Goal: Information Seeking & Learning: Learn about a topic

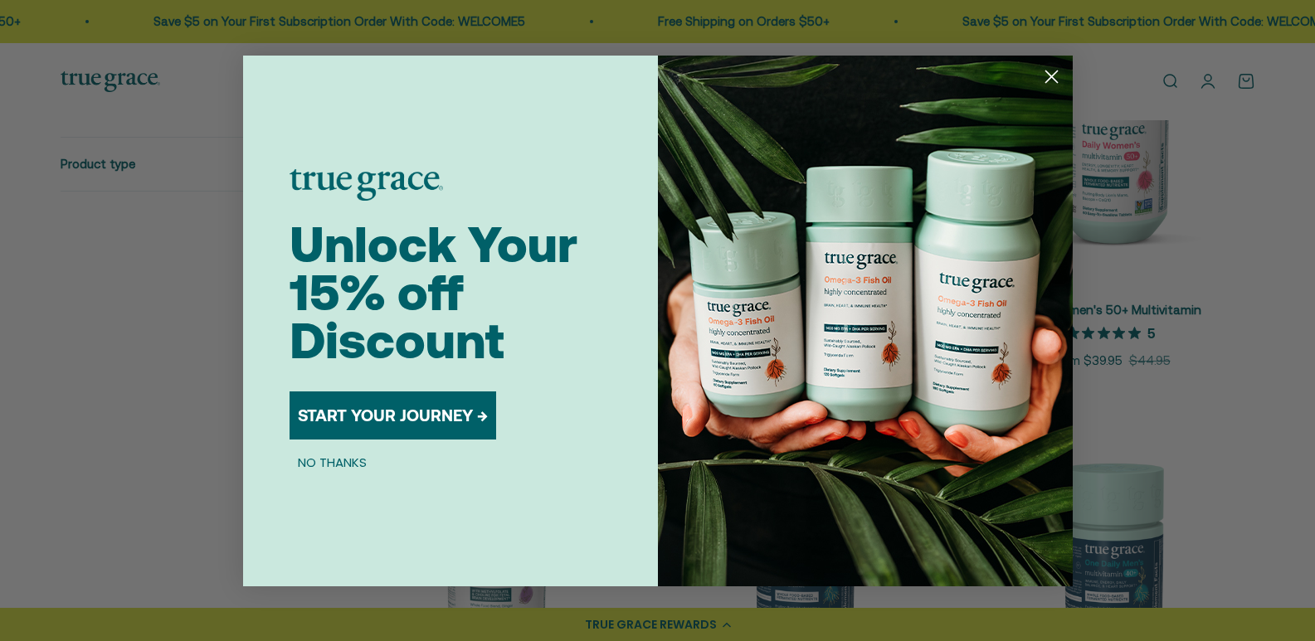
scroll to position [541, 0]
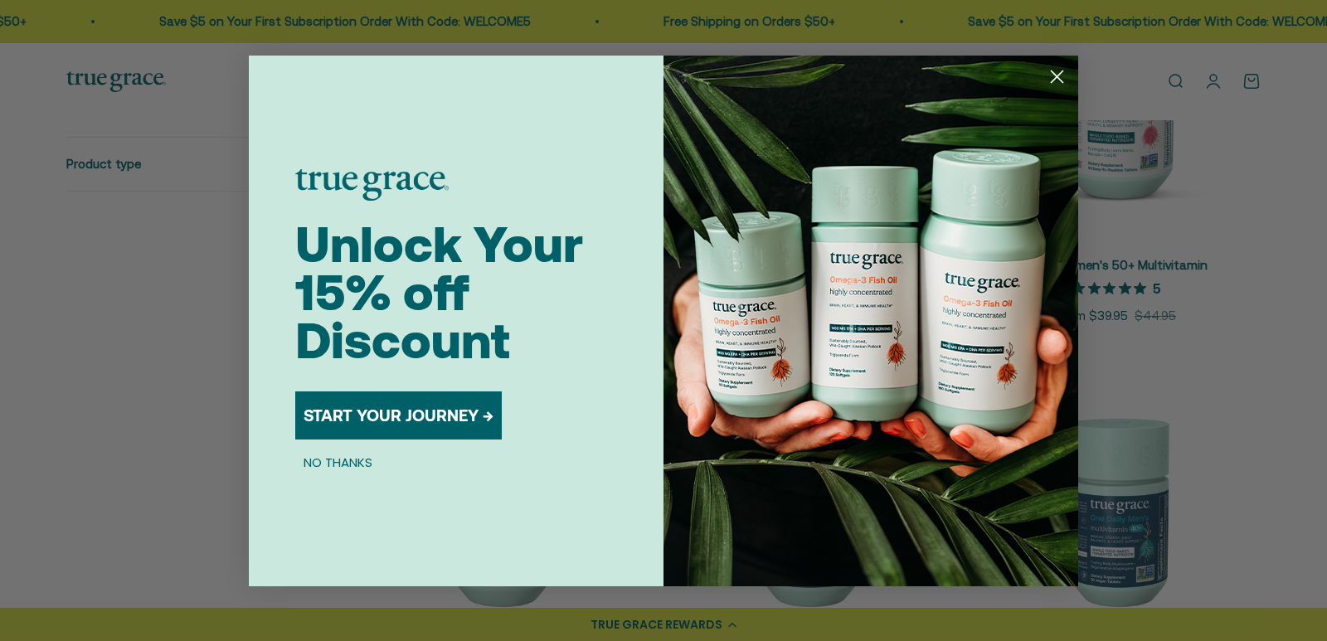
click at [345, 462] on button "NO THANKS" at bounding box center [337, 463] width 85 height 20
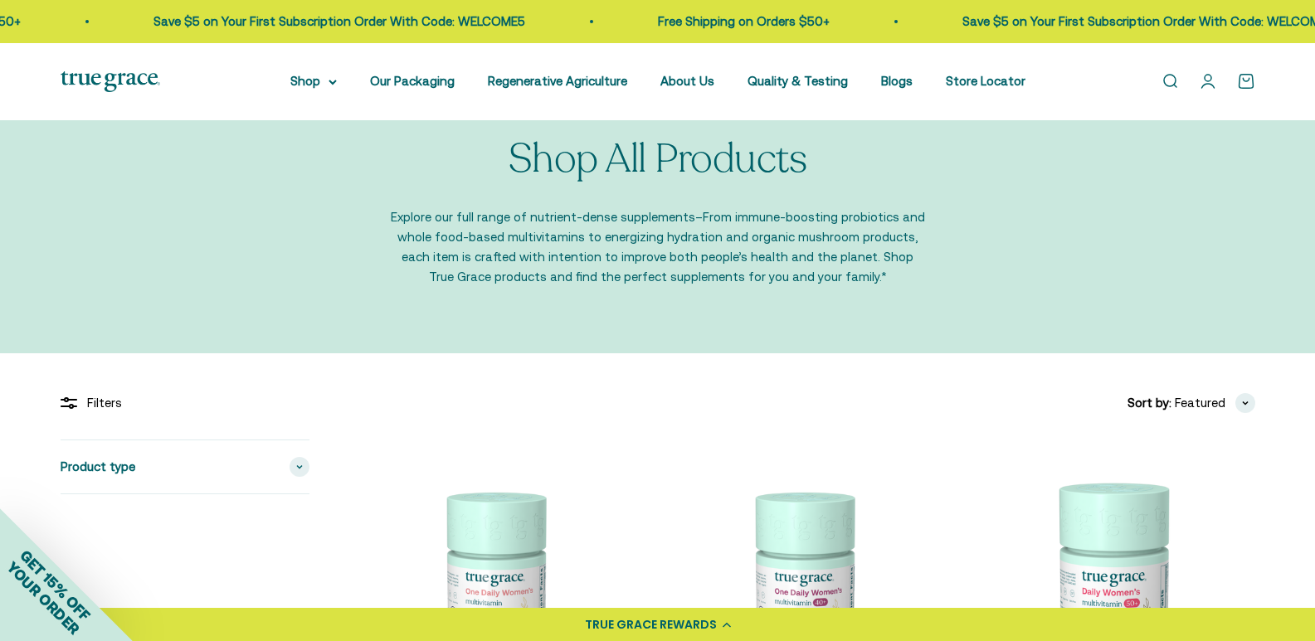
scroll to position [0, 0]
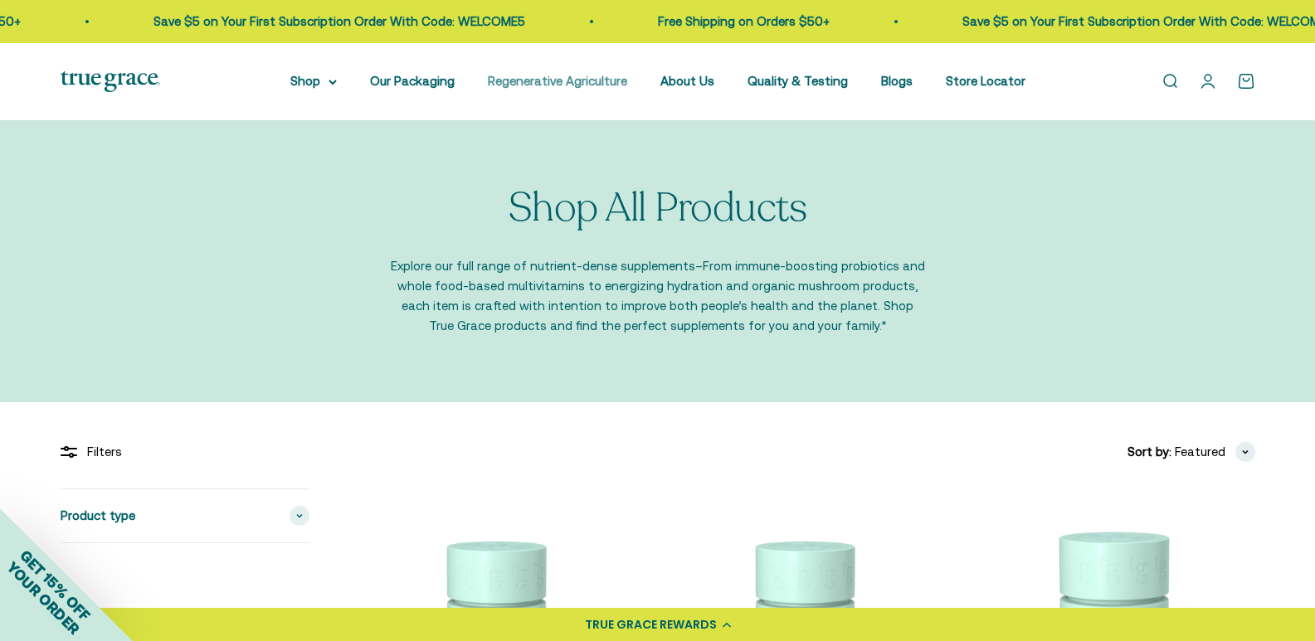
click at [557, 78] on link "Regenerative Agriculture" at bounding box center [557, 81] width 139 height 14
